Goal: Task Accomplishment & Management: Use online tool/utility

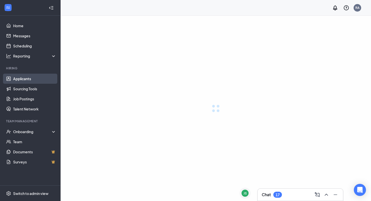
click at [33, 81] on link "Applicants" at bounding box center [34, 79] width 43 height 10
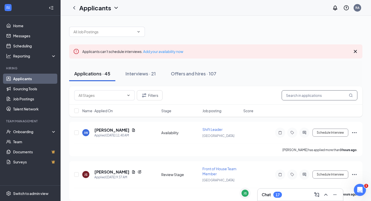
click at [306, 98] on input "text" at bounding box center [320, 95] width 76 height 10
click at [130, 72] on div "Interviews · 21" at bounding box center [140, 73] width 30 height 6
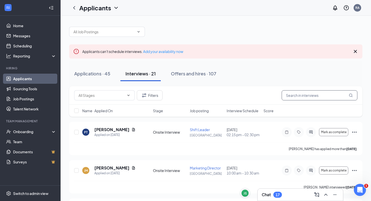
click at [319, 96] on input "text" at bounding box center [320, 95] width 76 height 10
type input "[PERSON_NAME]"
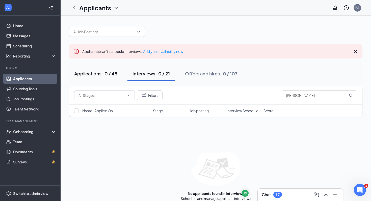
click at [105, 74] on div "Applications · 0 / 45" at bounding box center [95, 73] width 43 height 6
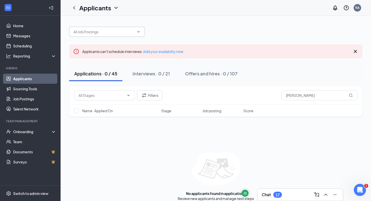
click at [123, 30] on input "text" at bounding box center [103, 32] width 61 height 6
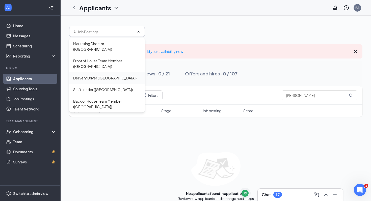
scroll to position [6, 0]
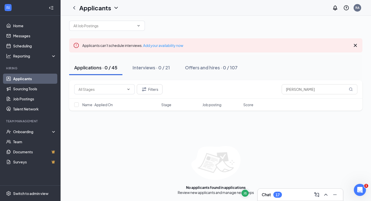
click at [144, 143] on div "Filters [PERSON_NAME] Name · Applied On Stage Job posting Score No applicants f…" at bounding box center [215, 137] width 293 height 115
click at [104, 71] on button "Applications · 0 / 45" at bounding box center [95, 67] width 53 height 15
